Goal: Task Accomplishment & Management: Manage account settings

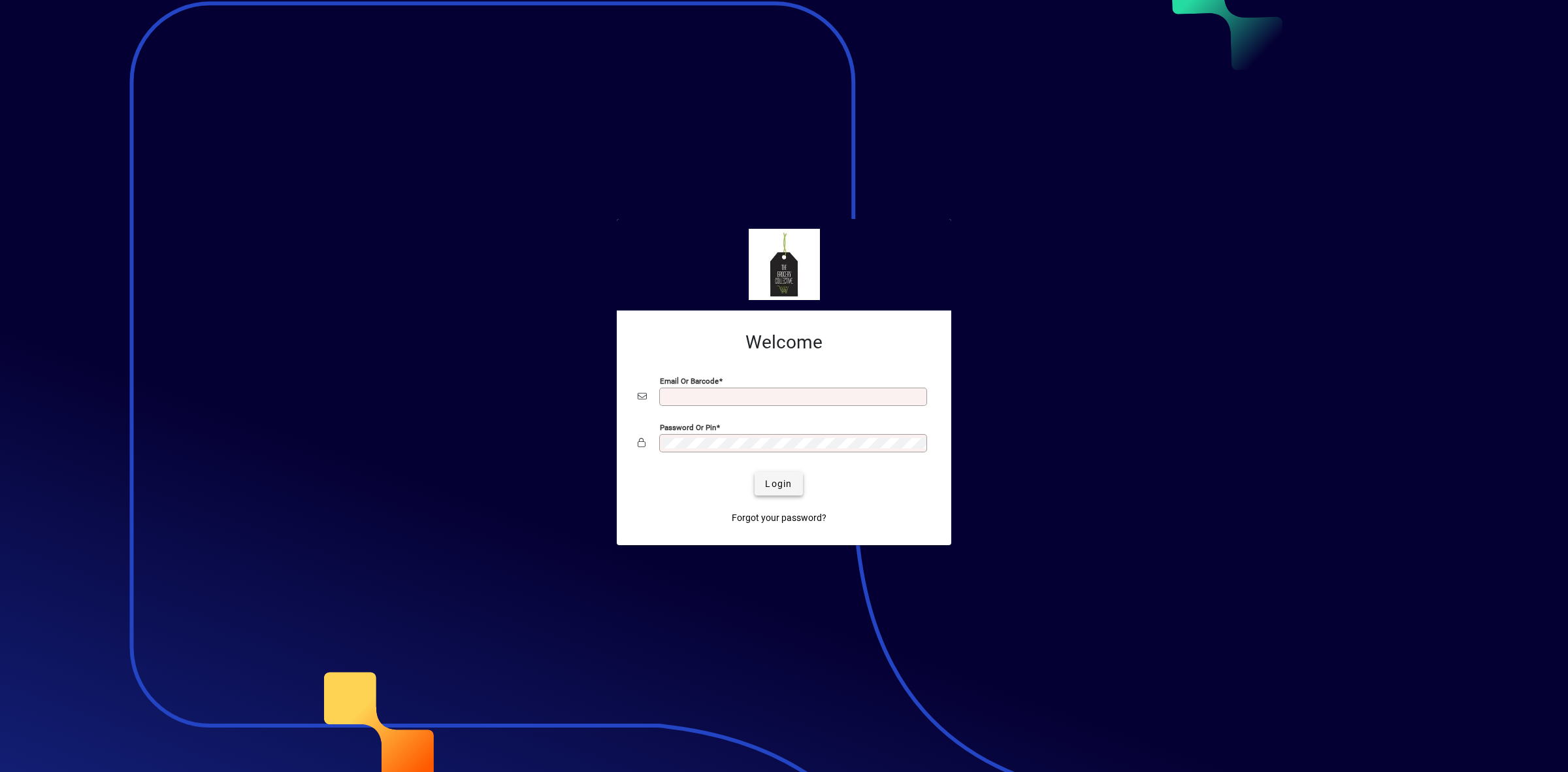
type input "**********"
click at [779, 485] on span "Login" at bounding box center [779, 484] width 27 height 13
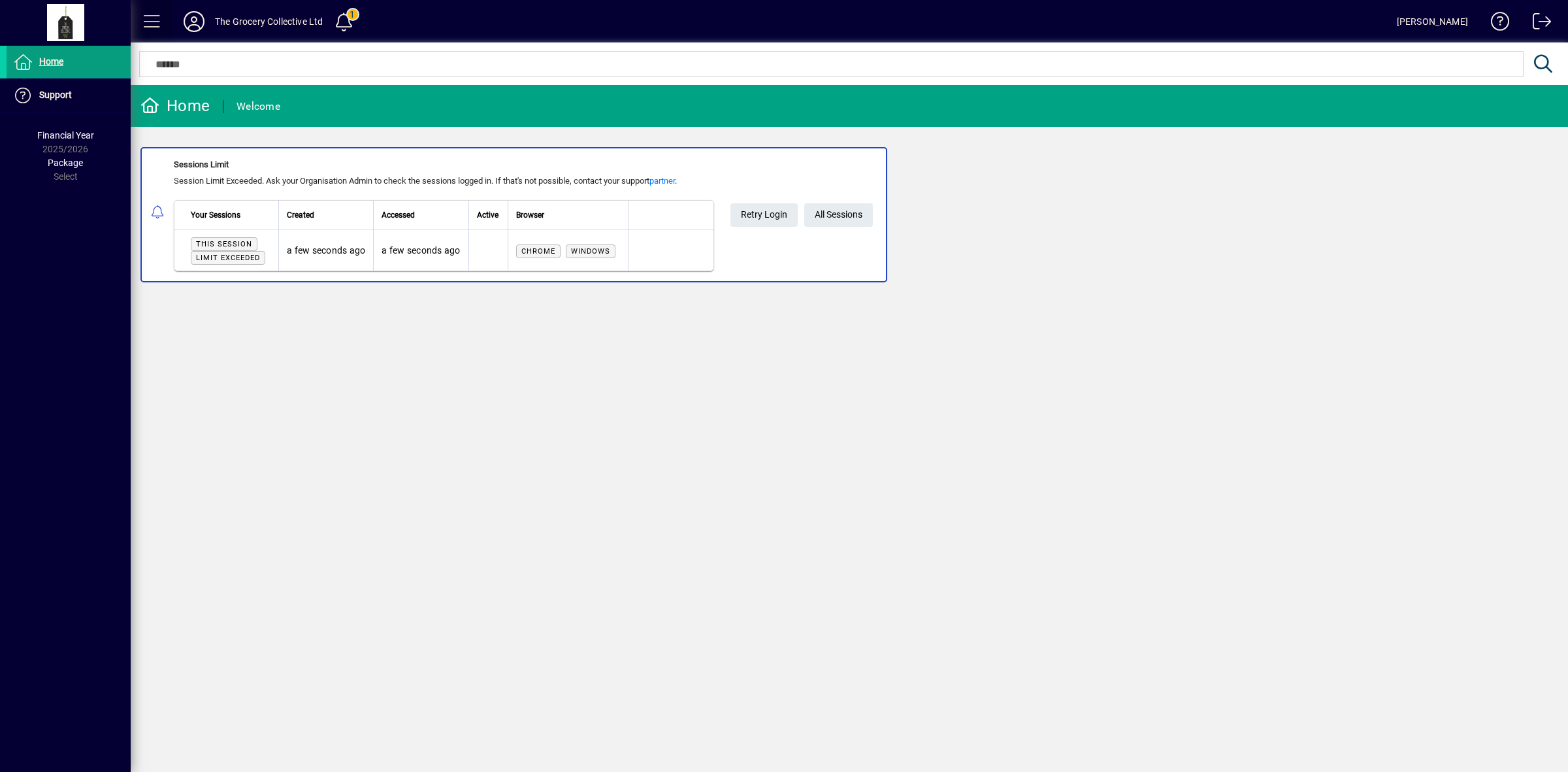
click at [152, 21] on span at bounding box center [153, 21] width 32 height 32
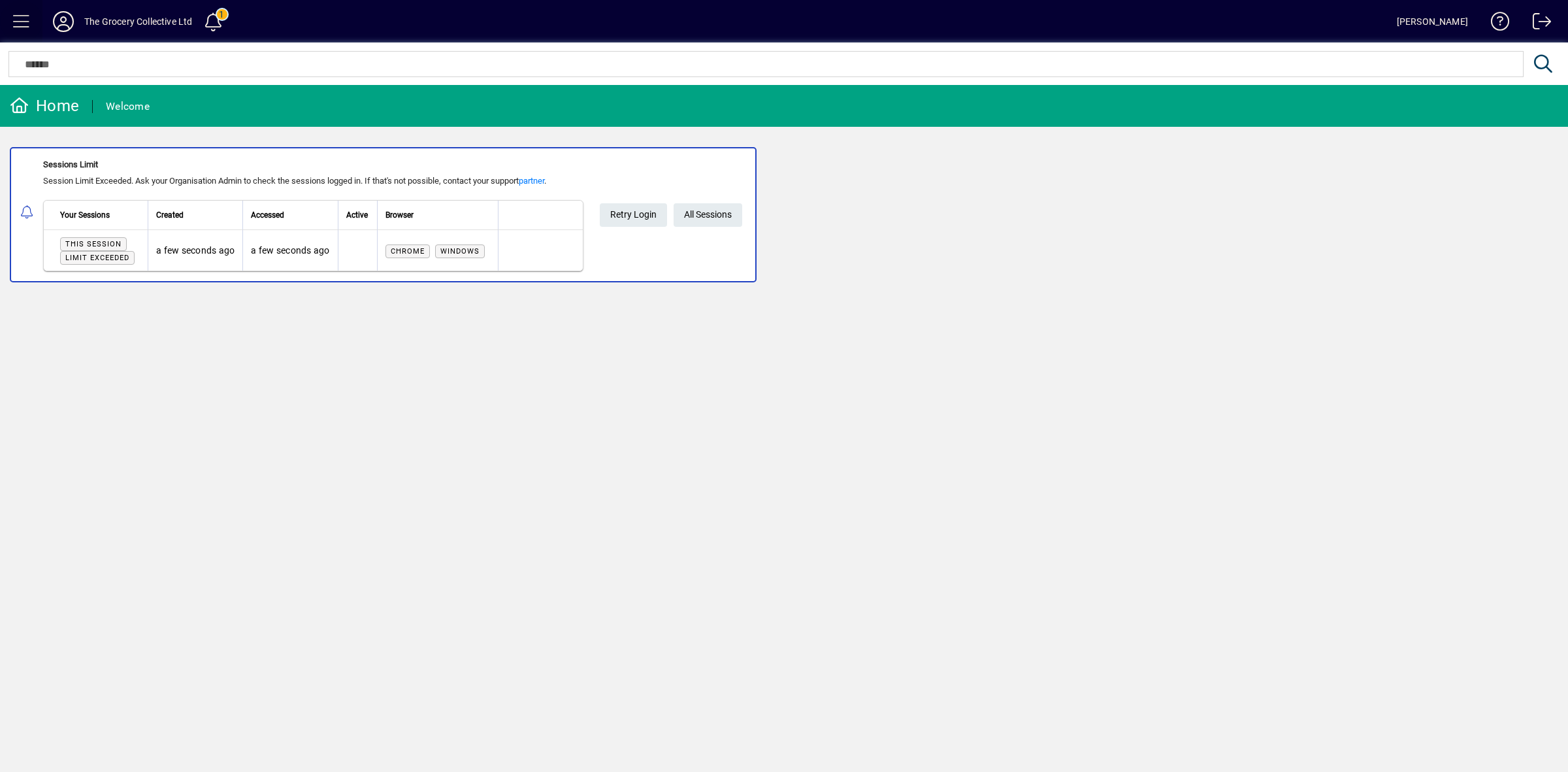
click at [25, 14] on span at bounding box center [21, 21] width 32 height 32
click at [27, 15] on span at bounding box center [21, 21] width 32 height 32
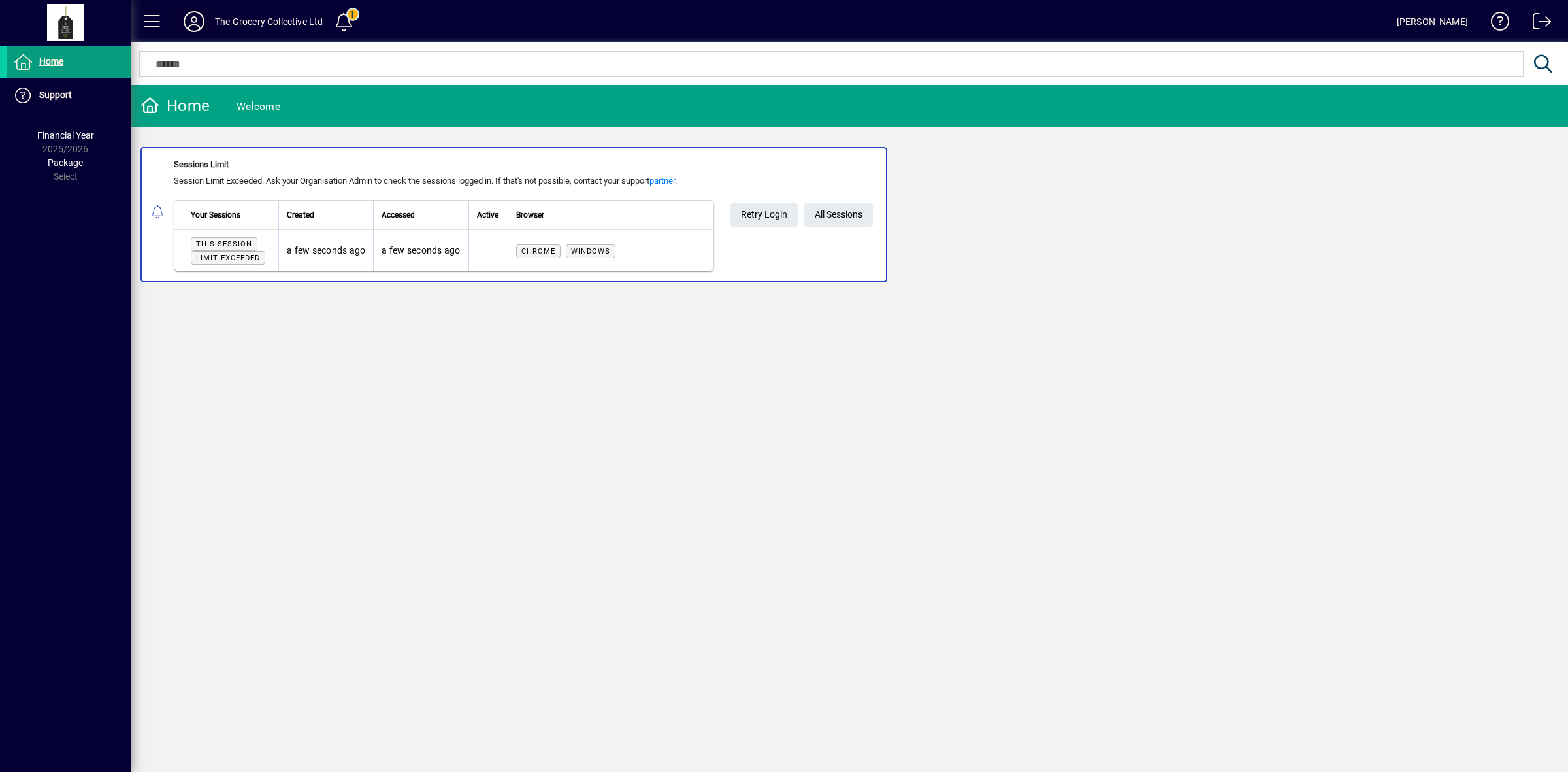
click at [191, 14] on icon at bounding box center [194, 21] width 26 height 21
click at [222, 25] on div "The Grocery Collective Ltd" at bounding box center [269, 21] width 108 height 21
click at [198, 21] on icon at bounding box center [194, 21] width 26 height 21
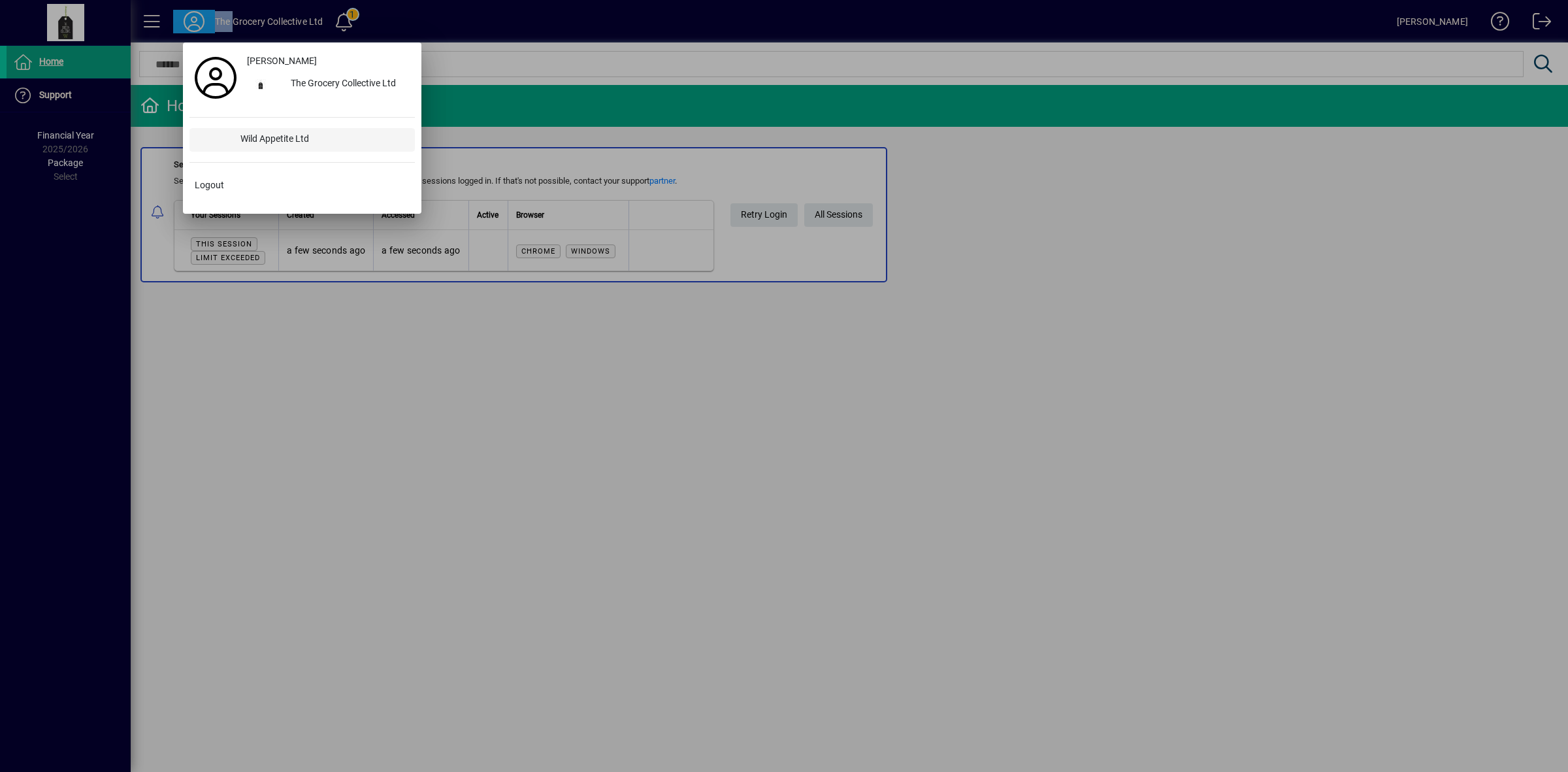
click at [270, 137] on div "Wild Appetite Ltd" at bounding box center [323, 140] width 185 height 24
